Goal: Information Seeking & Learning: Learn about a topic

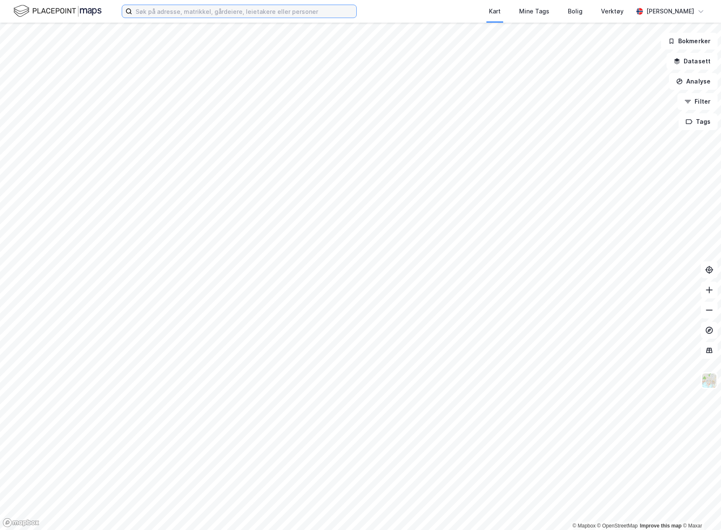
click at [234, 13] on input at bounding box center [244, 11] width 224 height 13
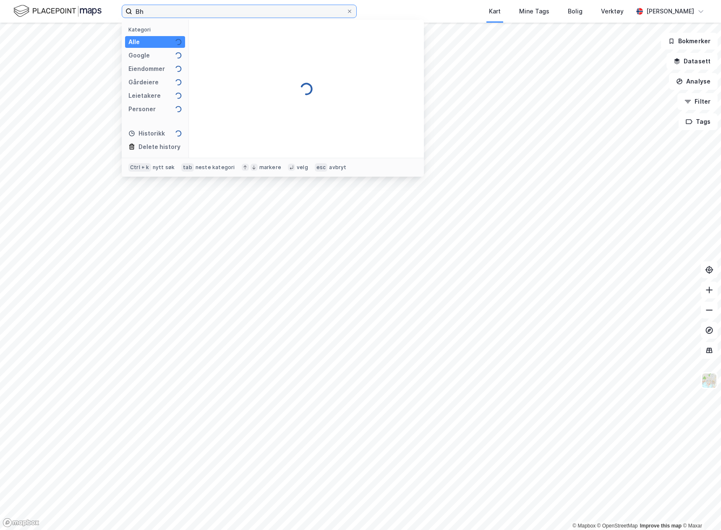
type input "B"
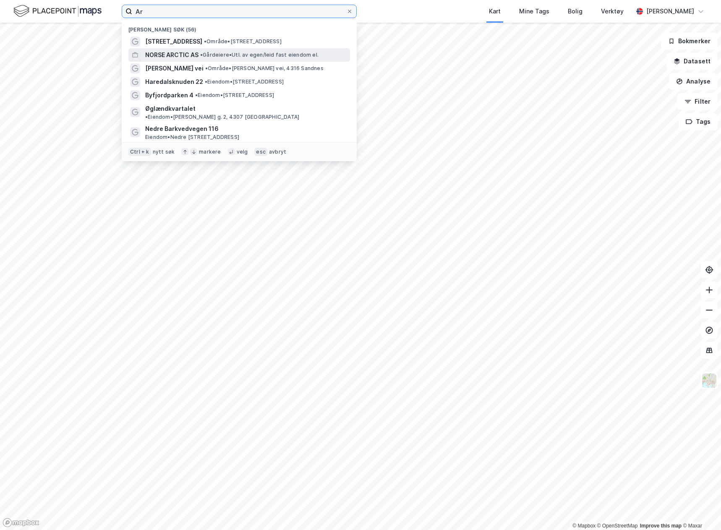
type input "Ar"
click at [219, 48] on div "NORSE ARCTIC AS • Gårdeiere • Utl. av egen/leid fast eiendom el." at bounding box center [238, 54] width 221 height 13
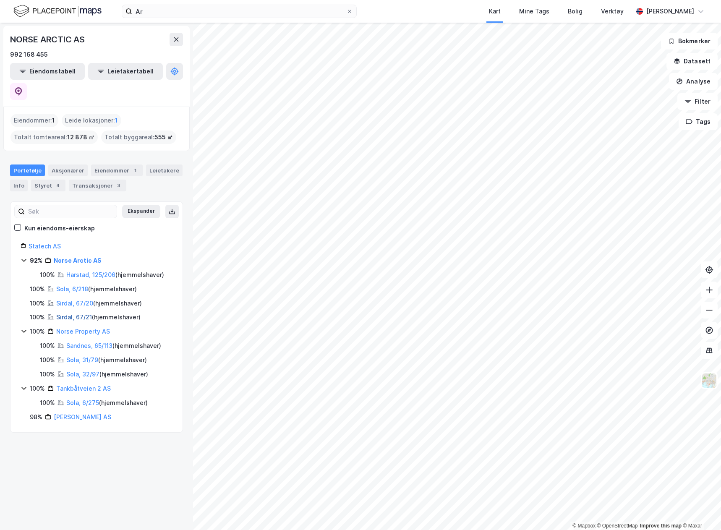
click at [73, 313] on link "Sirdal, 67/21" at bounding box center [74, 316] width 36 height 7
